Goal: Communication & Community: Answer question/provide support

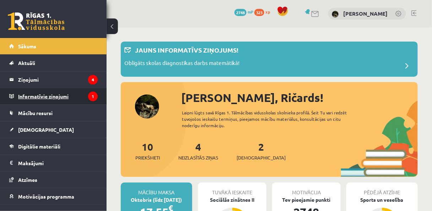
click at [53, 101] on legend "Informatīvie ziņojumi 1" at bounding box center [58, 96] width 80 height 16
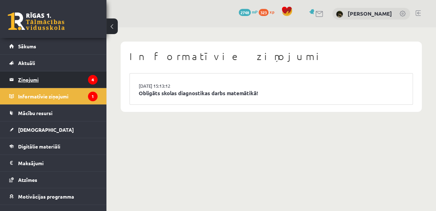
click at [61, 81] on legend "Ziņojumi 4" at bounding box center [58, 79] width 80 height 16
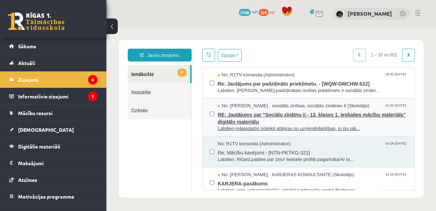
click at [262, 126] on span "Labdien,mājasdarbs noteikti atšķiras no uzņēmējdarbības, jo jūs plā..." at bounding box center [313, 128] width 190 height 7
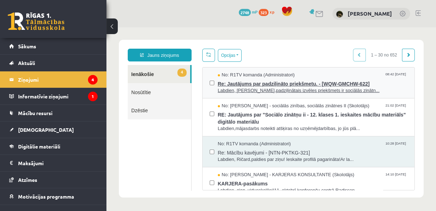
click at [294, 90] on span "Labdien, [PERSON_NAME],padziļinātais izvēles priekšmets ir sociālās zinātn..." at bounding box center [313, 90] width 190 height 7
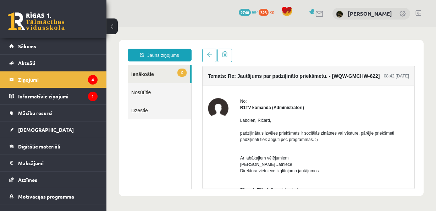
scroll to position [28, 0]
